Goal: Transaction & Acquisition: Purchase product/service

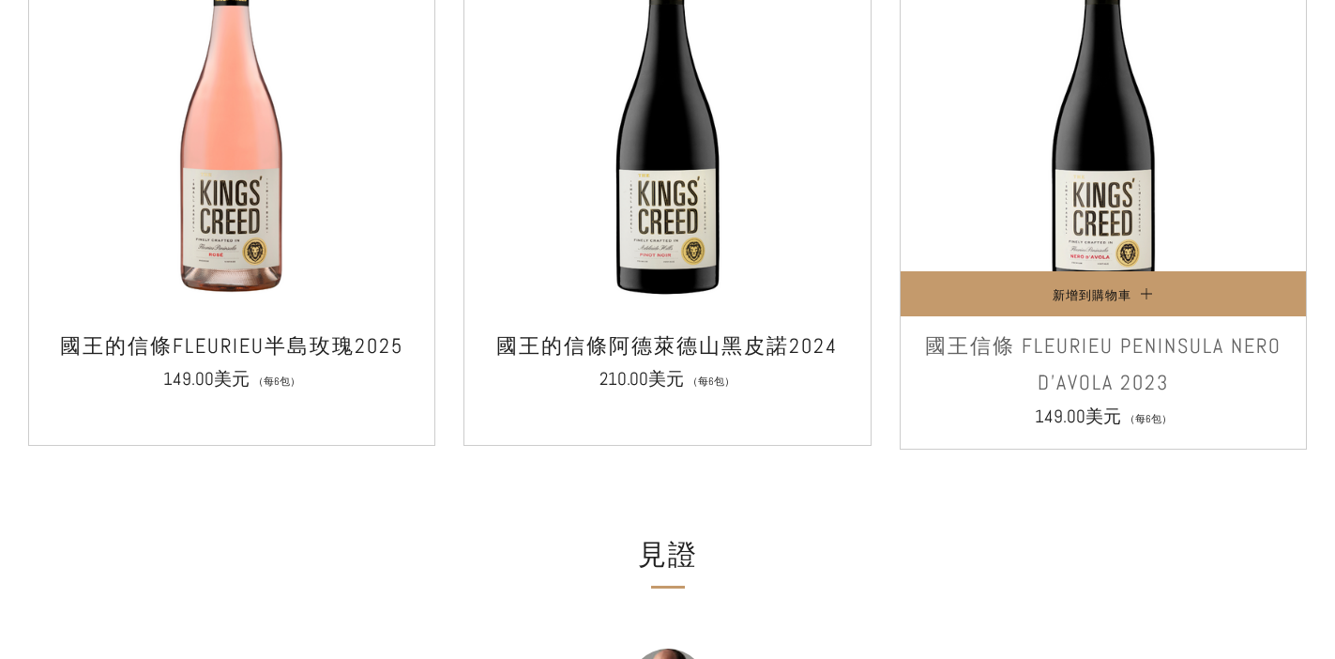
scroll to position [1725, 0]
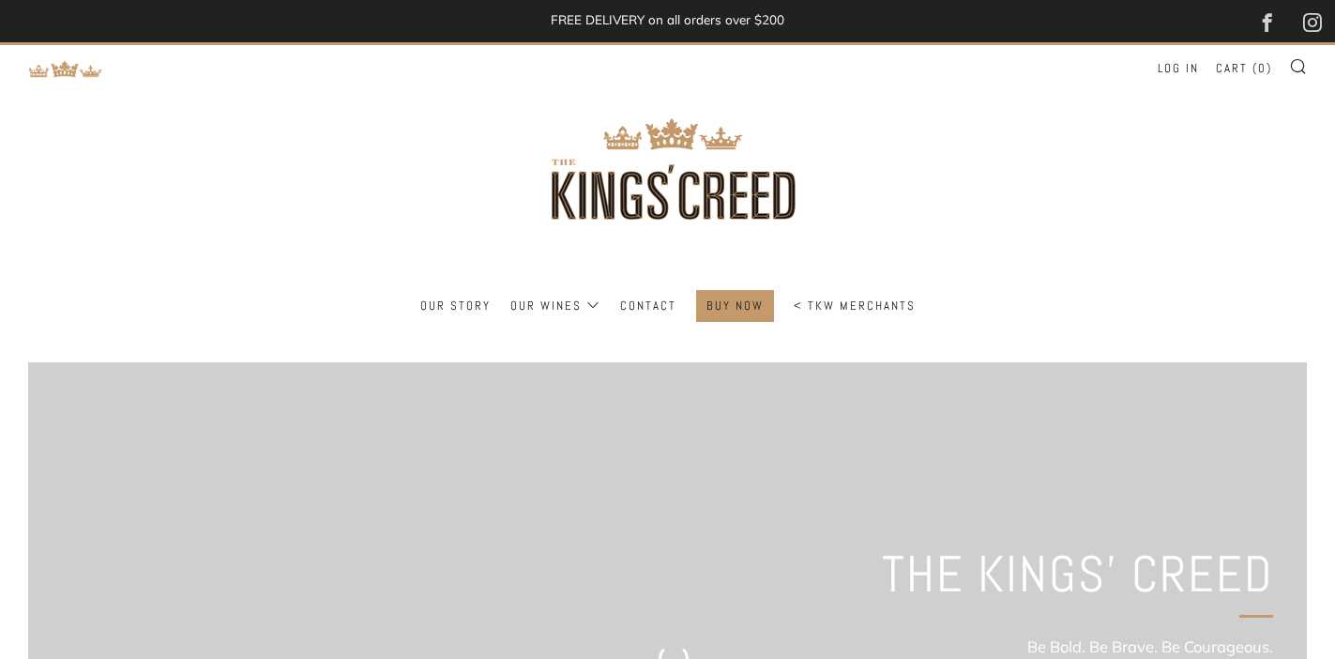
scroll to position [1725, 0]
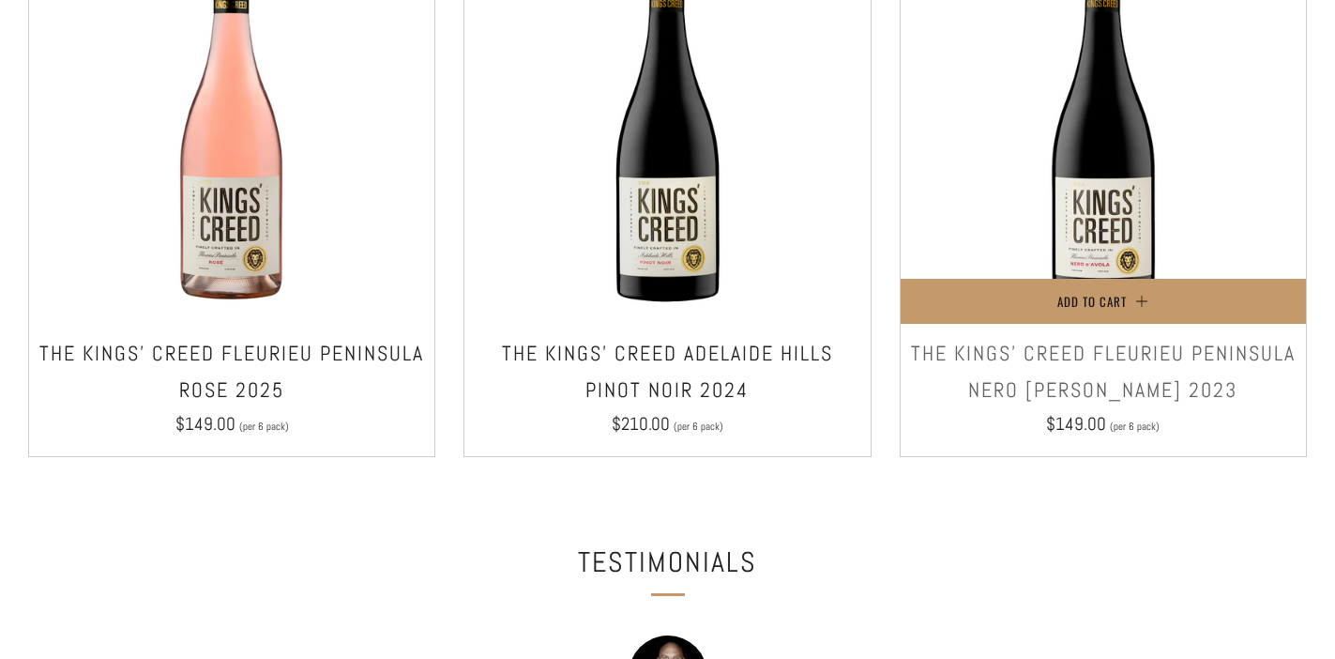
click at [1105, 173] on img at bounding box center [1103, 120] width 405 height 405
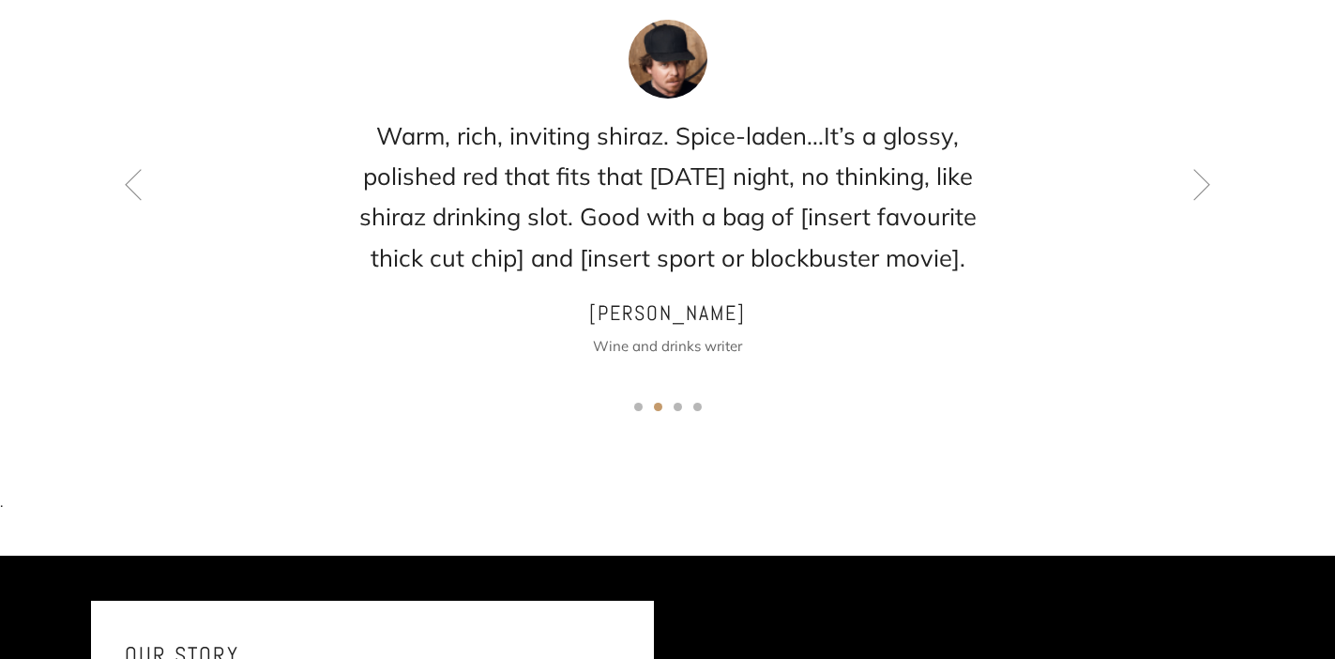
scroll to position [1597, 0]
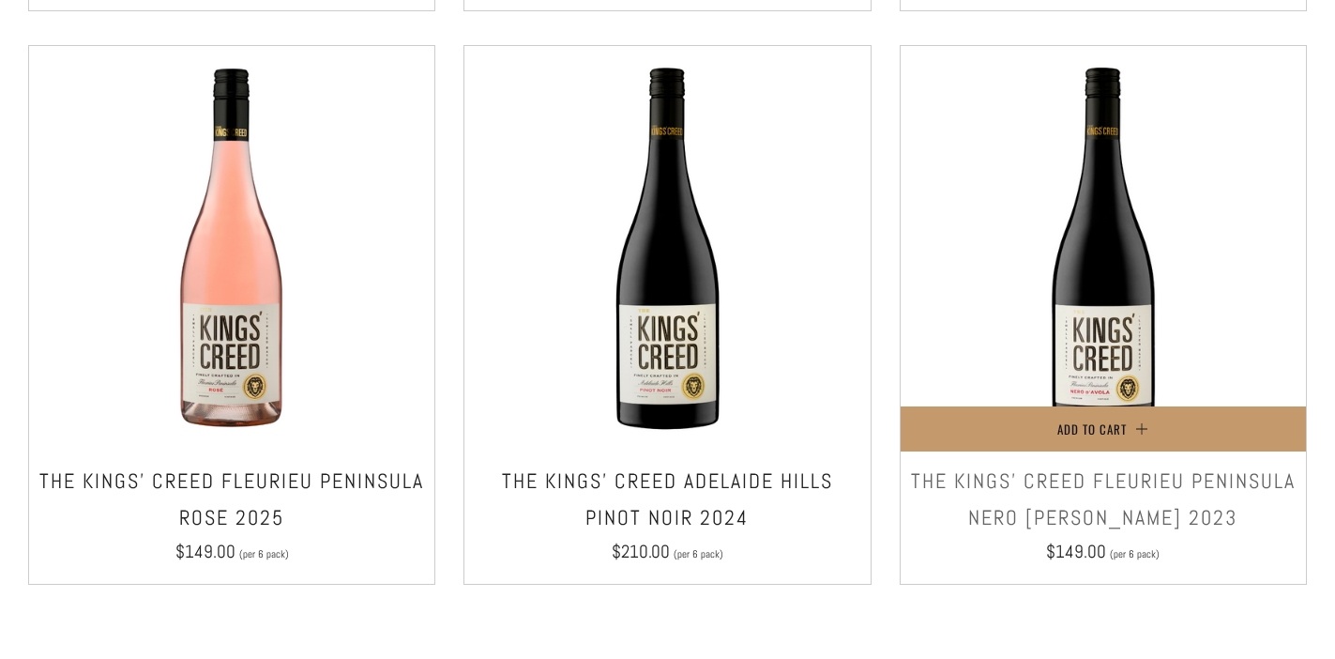
click at [1090, 263] on img at bounding box center [1103, 248] width 405 height 405
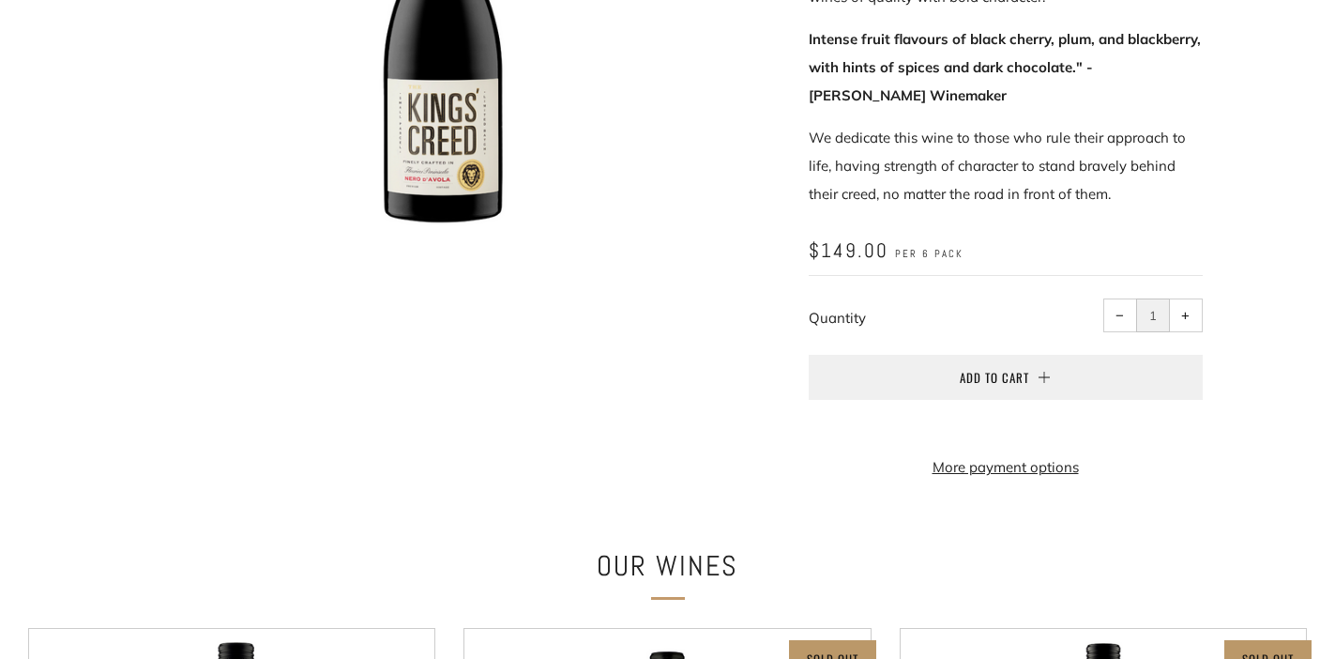
scroll to position [698, 0]
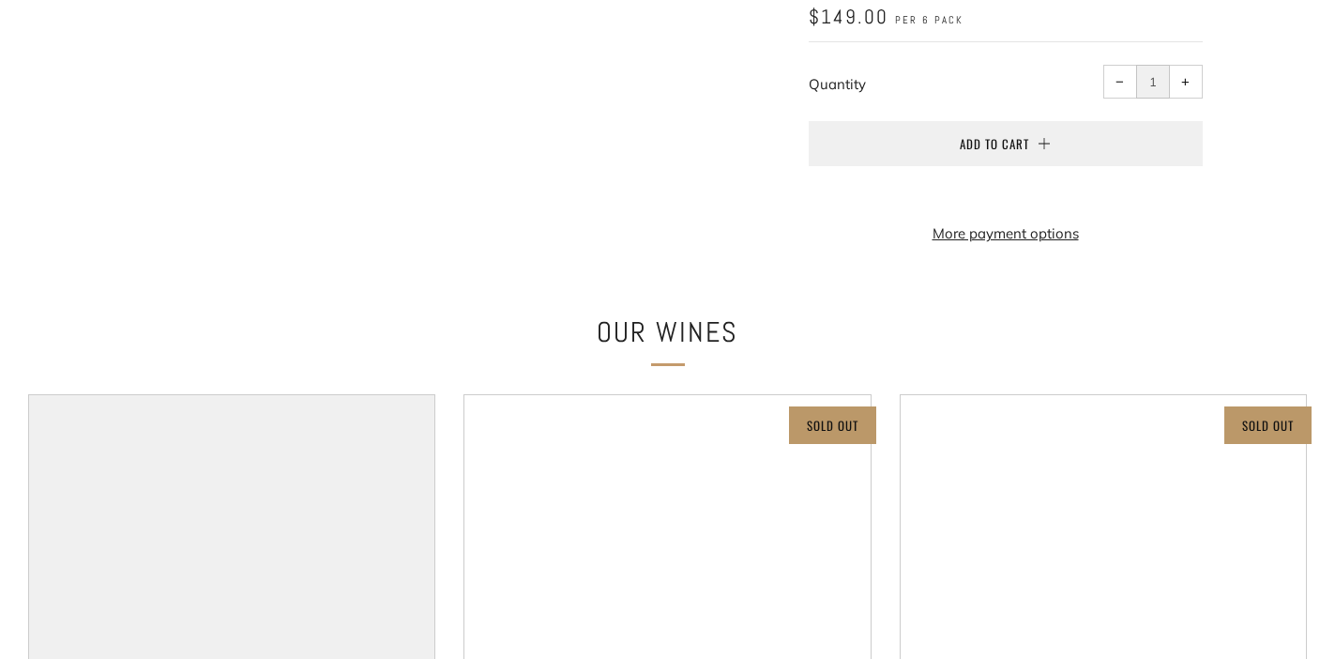
scroll to position [873, 0]
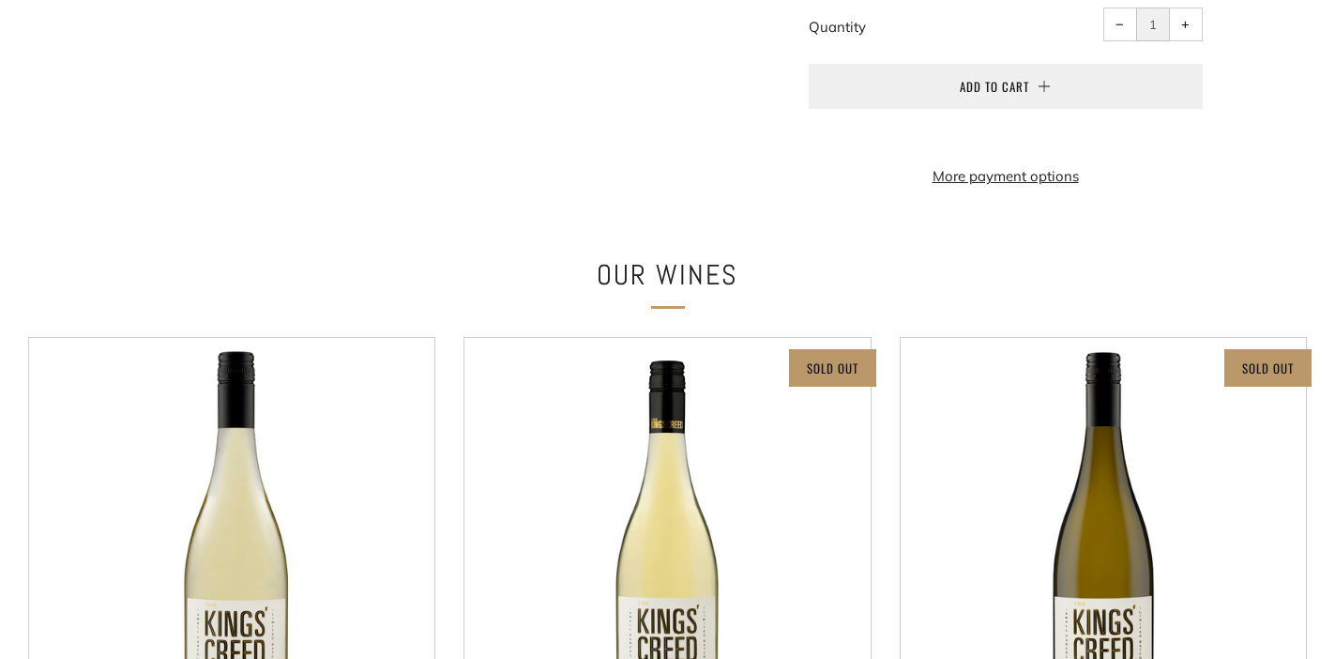
click at [813, 125] on shop-pay-wallet-button at bounding box center [811, 134] width 4 height 18
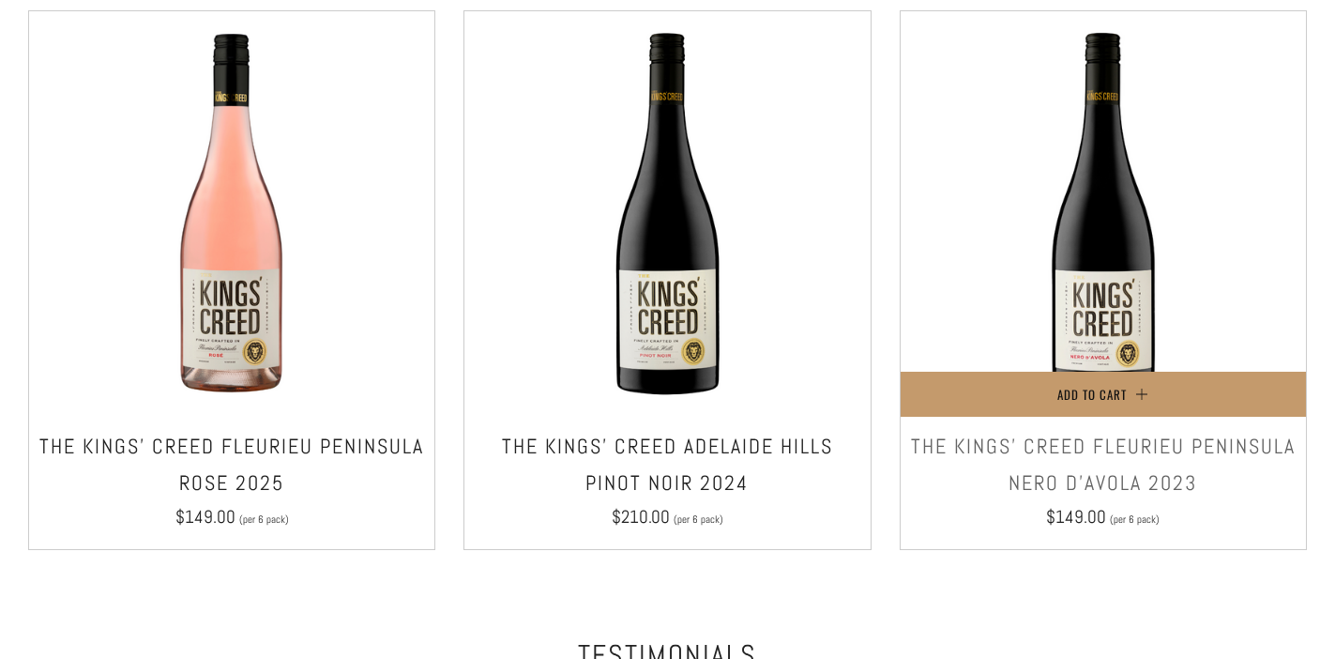
scroll to position [1651, 0]
